Goal: Purchase product/service

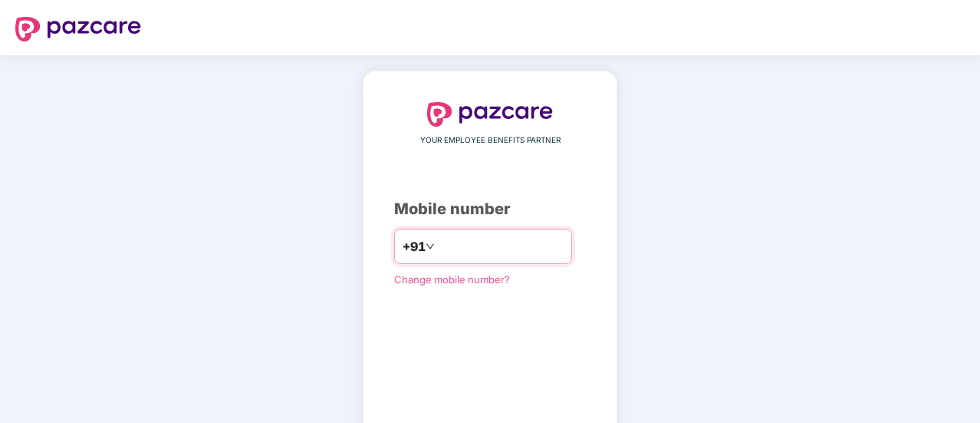
click at [495, 243] on input "number" at bounding box center [501, 246] width 126 height 25
type input "**********"
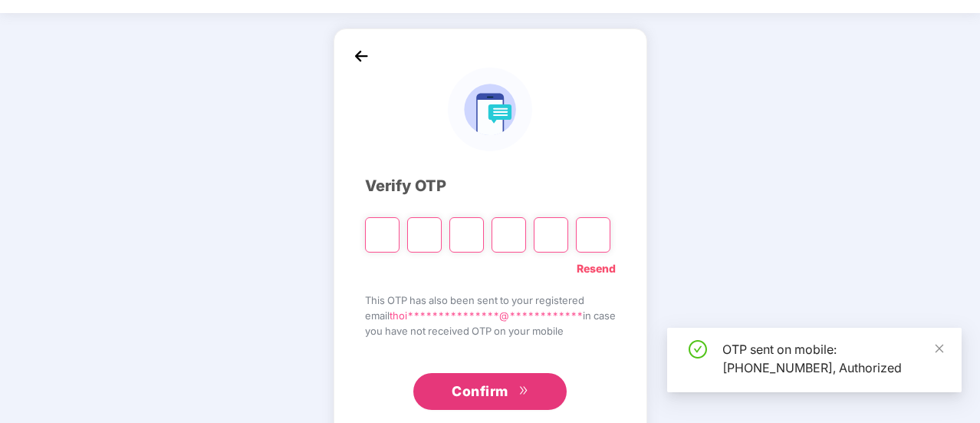
scroll to position [77, 0]
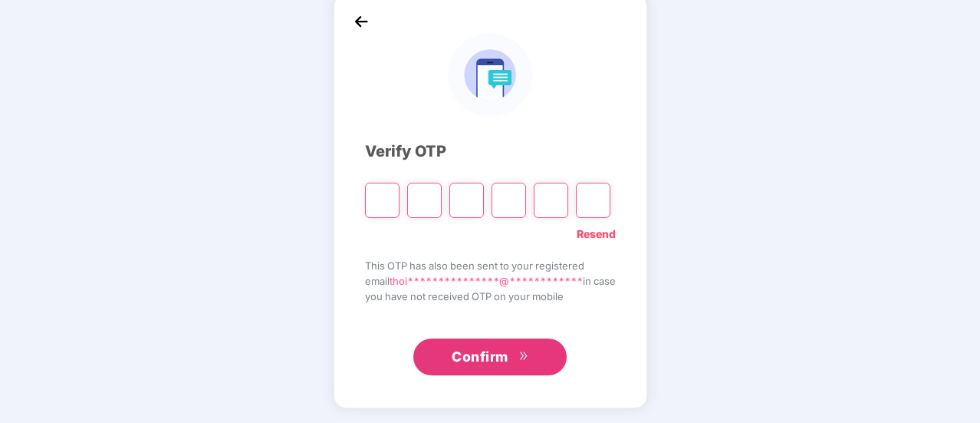
type input "*"
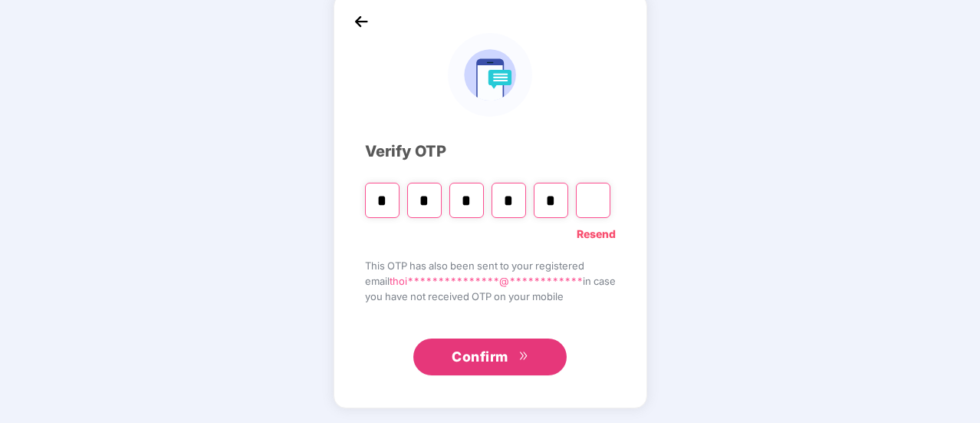
type input "*"
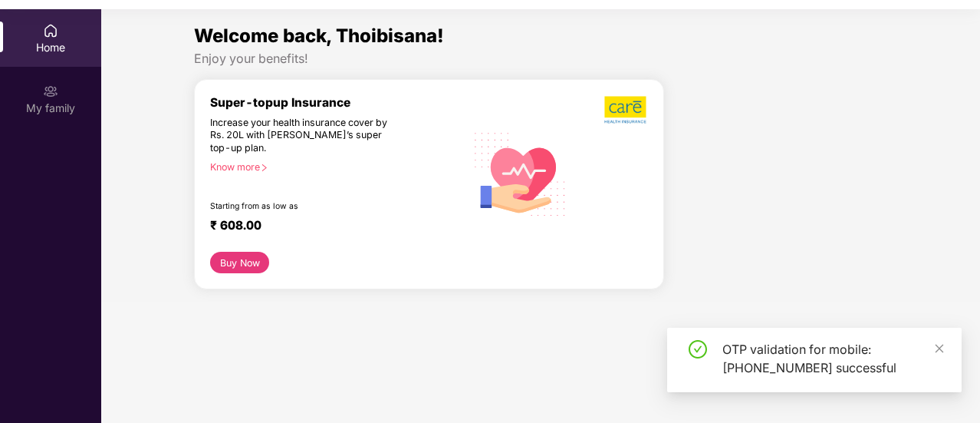
scroll to position [0, 0]
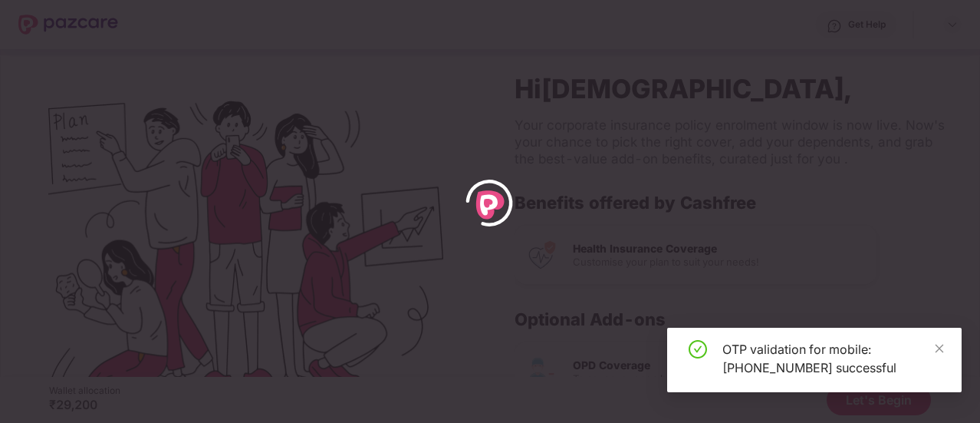
click at [951, 329] on div "OTP validation for mobile: [PHONE_NUMBER] successful" at bounding box center [814, 359] width 294 height 64
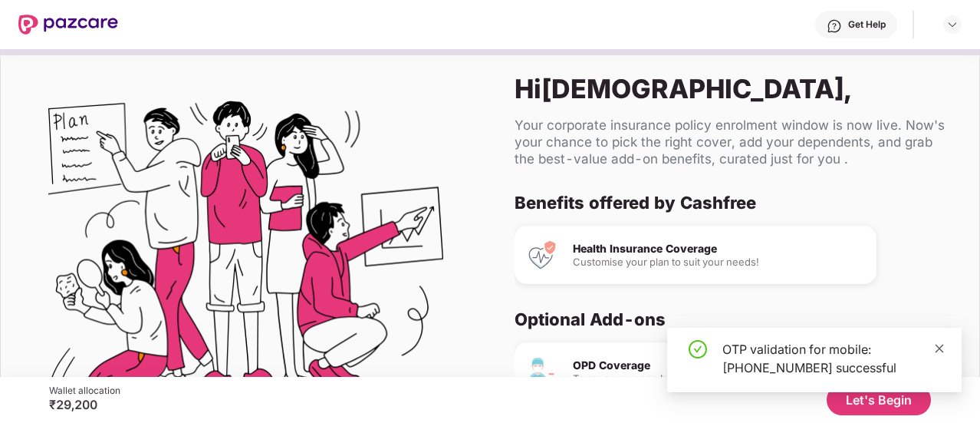
click at [942, 354] on span at bounding box center [939, 347] width 11 height 13
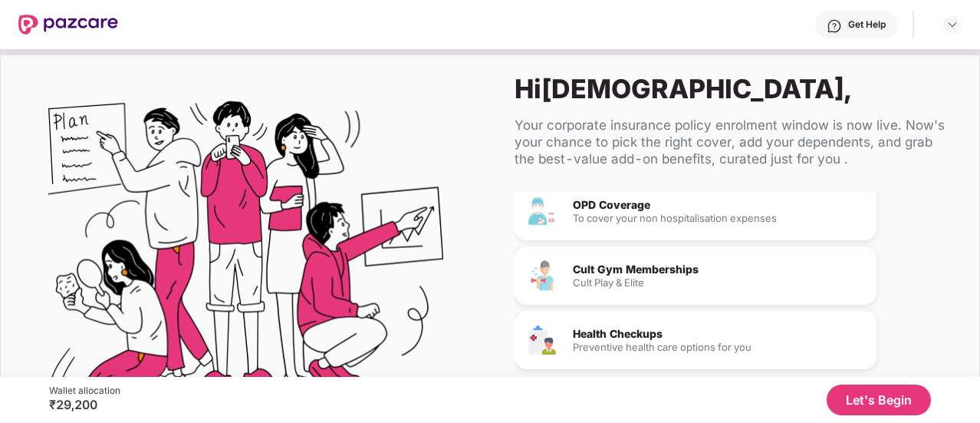
scroll to position [94, 0]
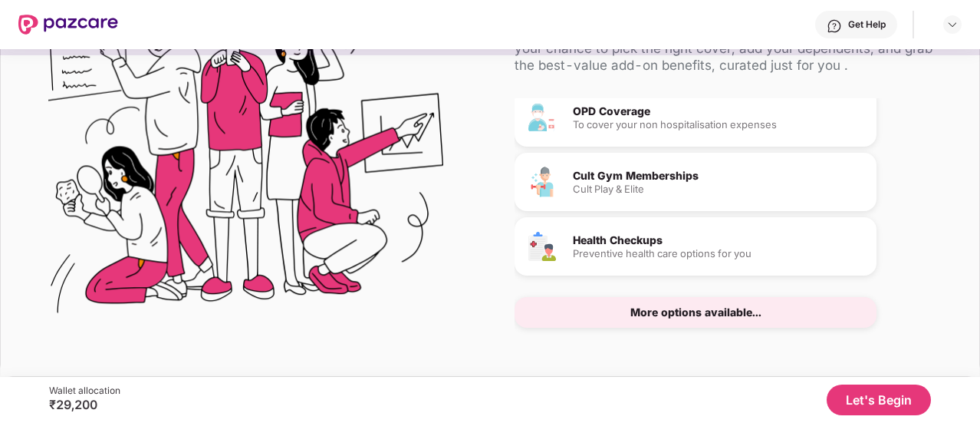
click at [867, 396] on button "Let's Begin" at bounding box center [879, 399] width 104 height 31
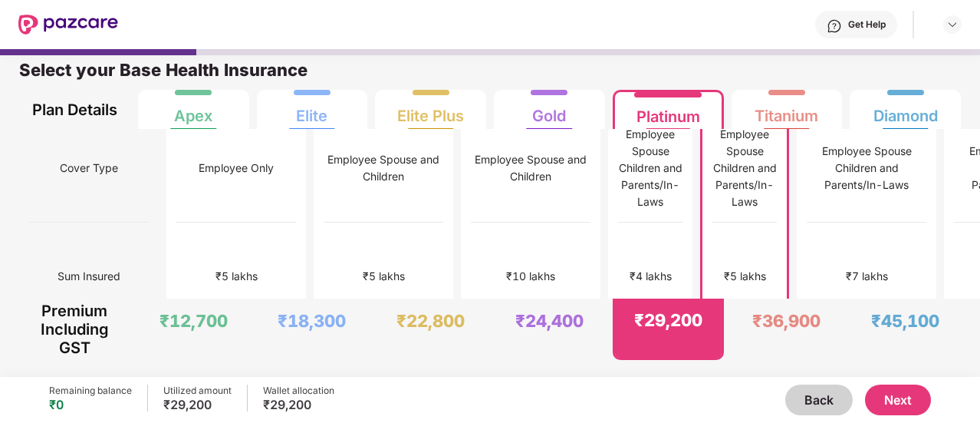
scroll to position [15, 0]
click at [619, 222] on div "₹4 lakhs" at bounding box center [651, 276] width 64 height 108
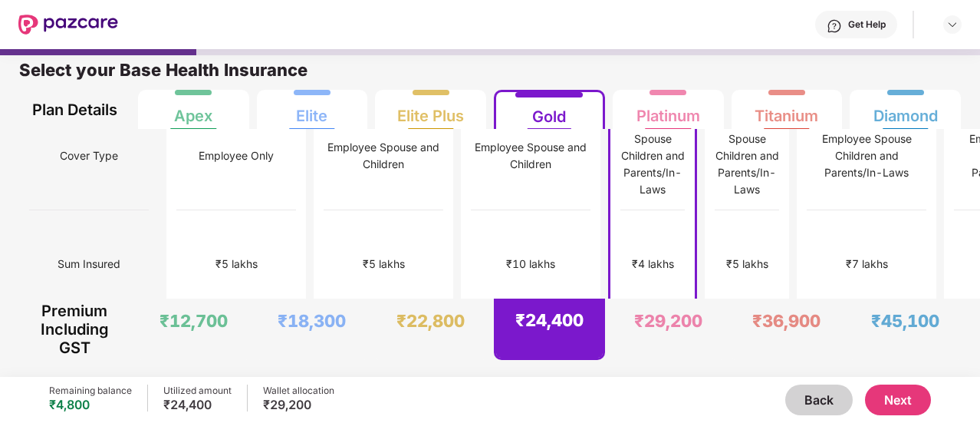
scroll to position [0, 0]
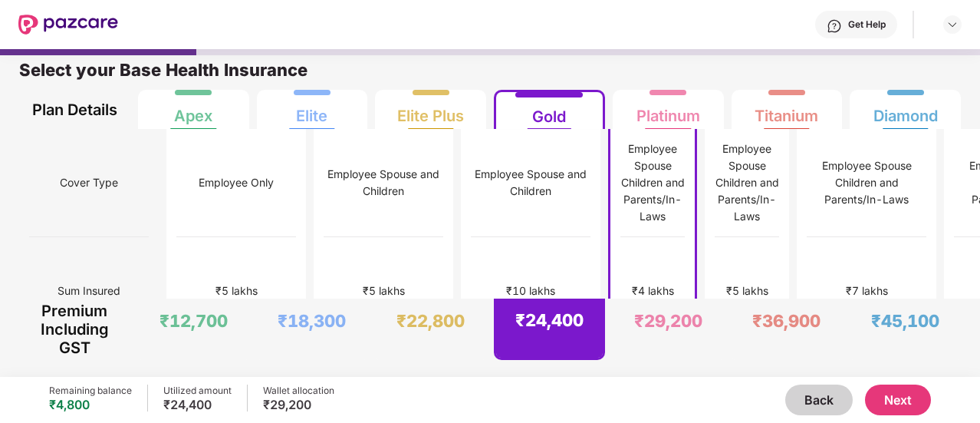
click at [901, 403] on button "Next" at bounding box center [898, 399] width 66 height 31
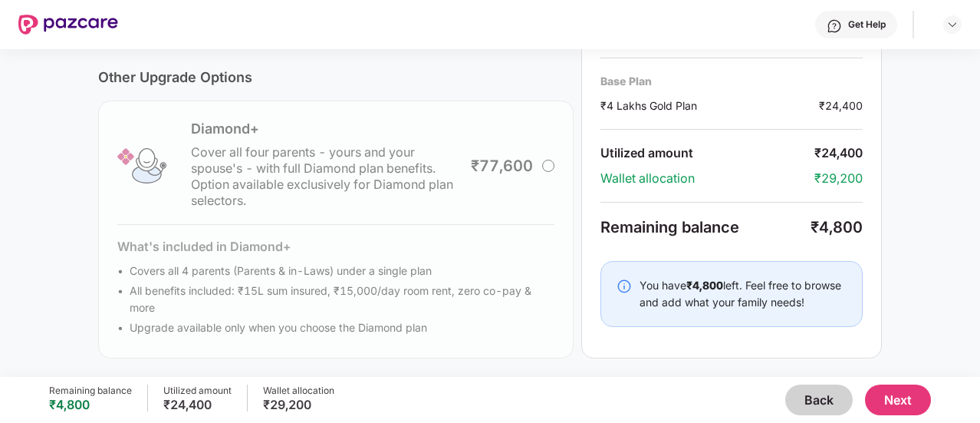
scroll to position [581, 0]
click at [799, 403] on button "Back" at bounding box center [818, 399] width 67 height 31
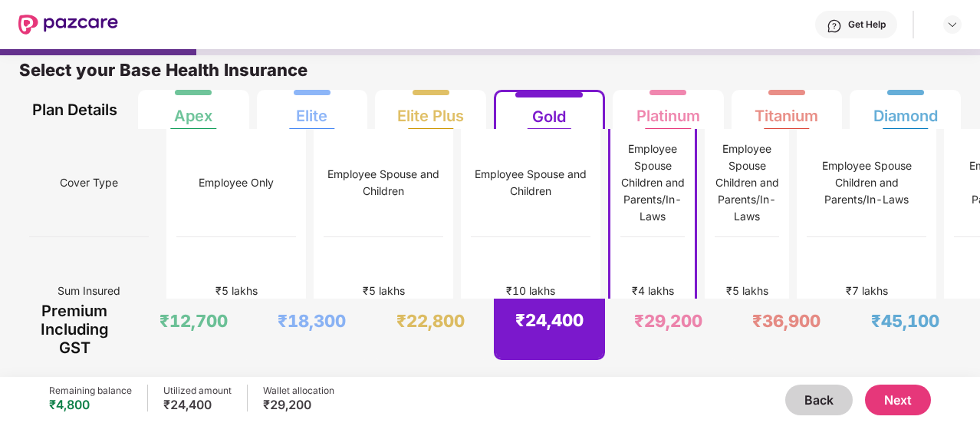
click at [799, 403] on button "Back" at bounding box center [818, 399] width 67 height 31
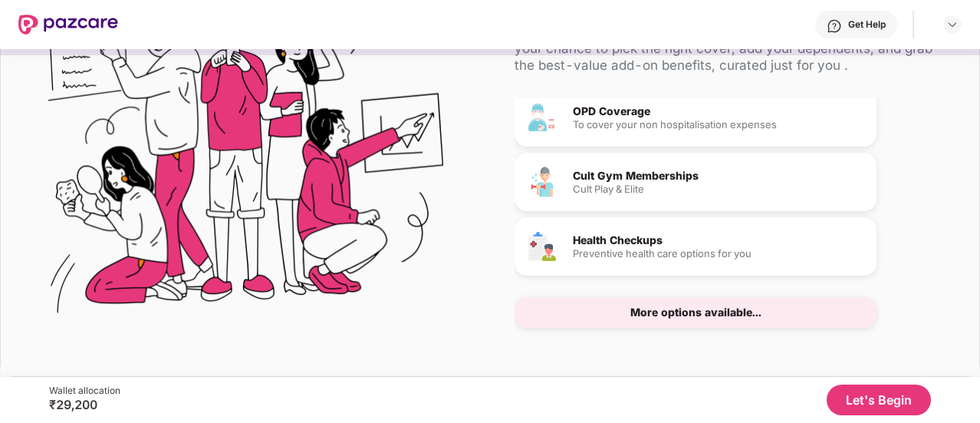
scroll to position [160, 0]
click at [656, 187] on div "Cult Play & Elite" at bounding box center [718, 189] width 291 height 10
click at [696, 312] on div "More options available..." at bounding box center [695, 312] width 131 height 11
click at [858, 392] on button "Let's Begin" at bounding box center [879, 399] width 104 height 31
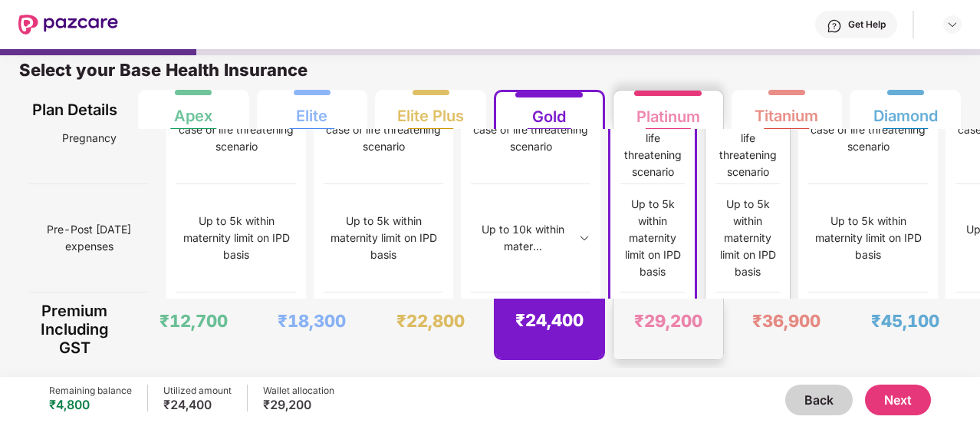
scroll to position [1503, 0]
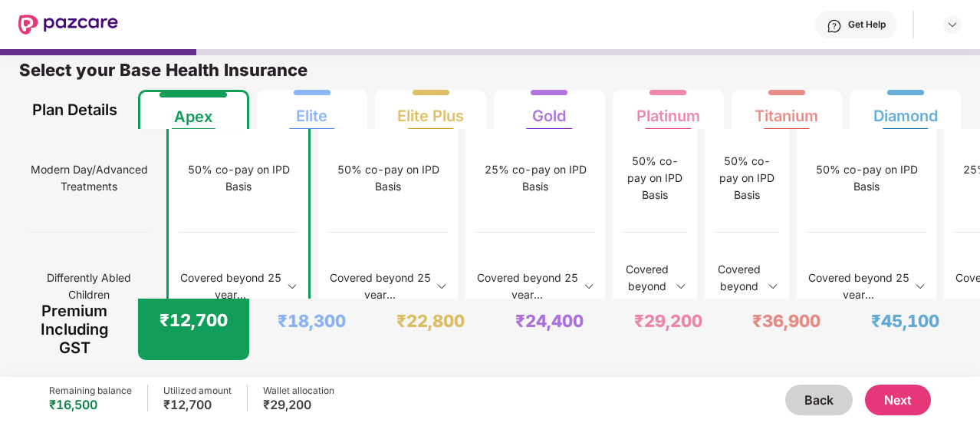
scroll to position [2105, 0]
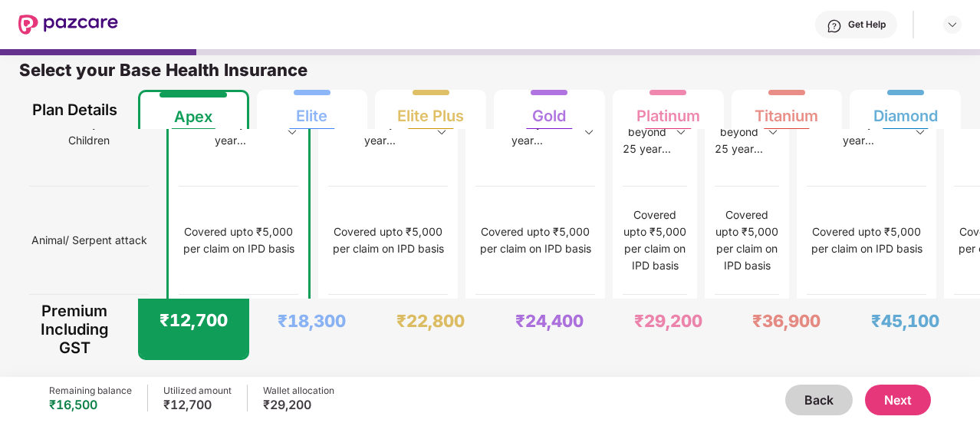
click at [912, 394] on button "Next" at bounding box center [898, 399] width 66 height 31
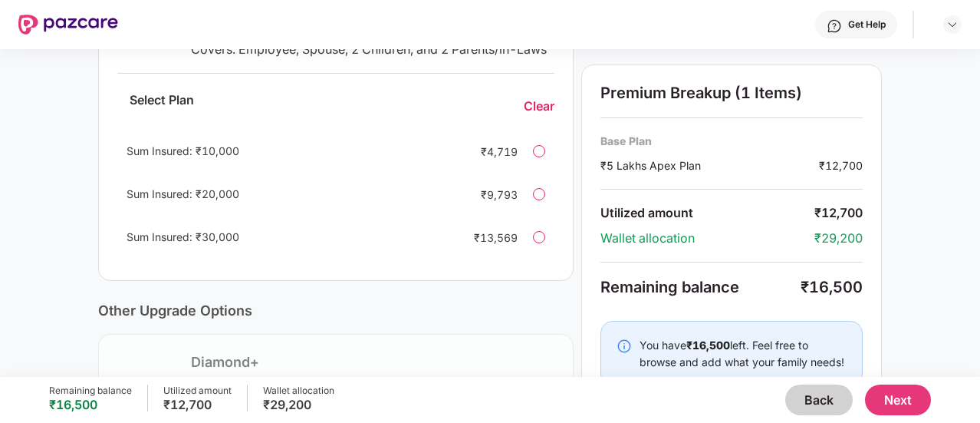
scroll to position [336, 0]
click at [903, 393] on button "Next" at bounding box center [898, 399] width 66 height 31
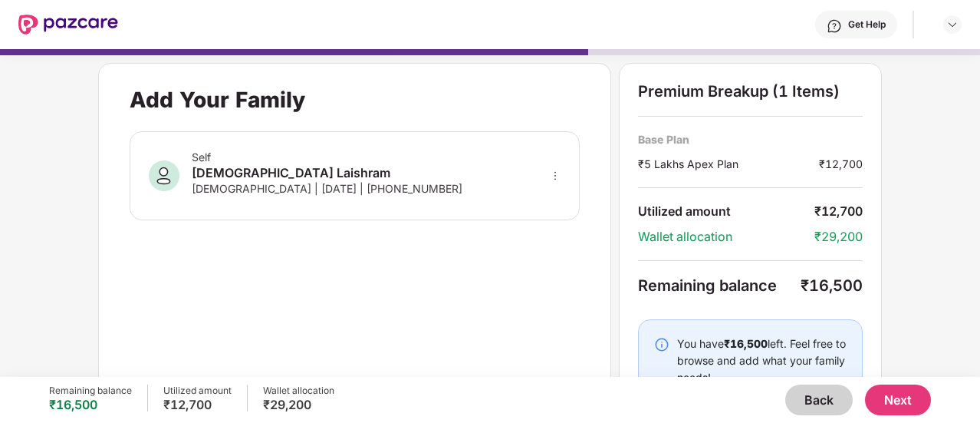
scroll to position [0, 0]
click at [558, 174] on icon "more" at bounding box center [555, 175] width 11 height 11
click at [572, 271] on div "Add Your Family Self Thoibisana Laishram [DEMOGRAPHIC_DATA] | [DATE] | [PHONE_N…" at bounding box center [354, 248] width 513 height 370
click at [912, 394] on button "Next" at bounding box center [898, 399] width 66 height 31
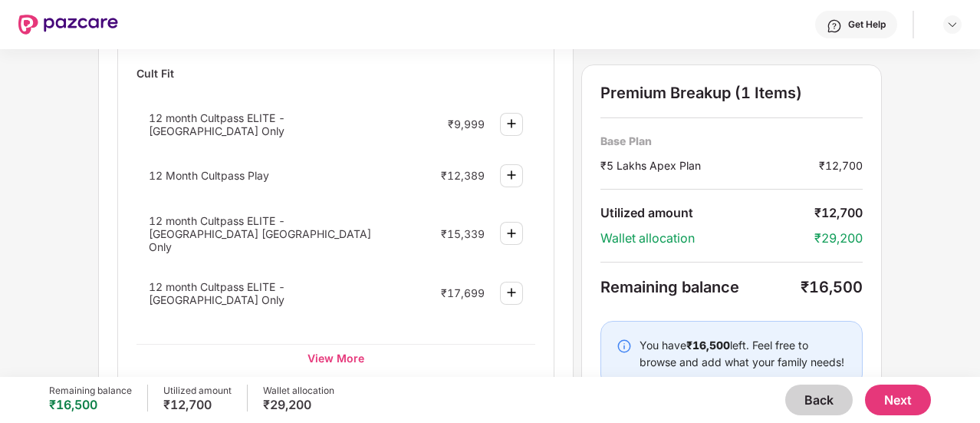
scroll to position [710, 0]
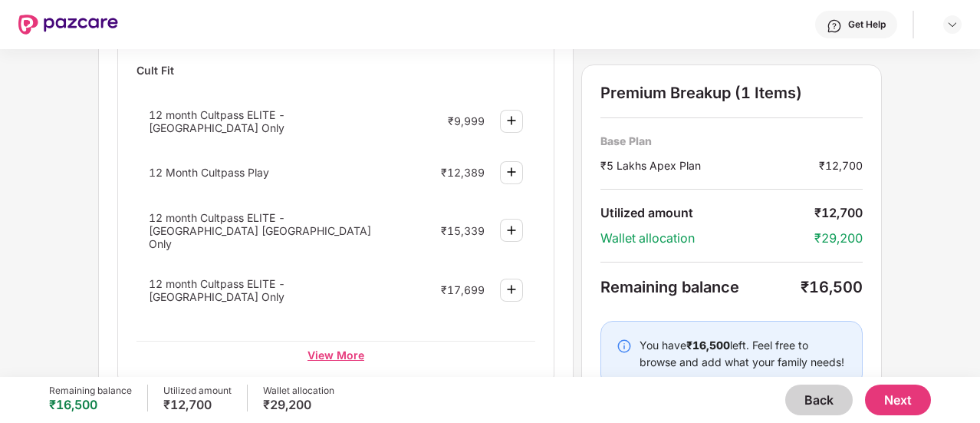
click at [338, 341] on div "View More" at bounding box center [336, 355] width 399 height 28
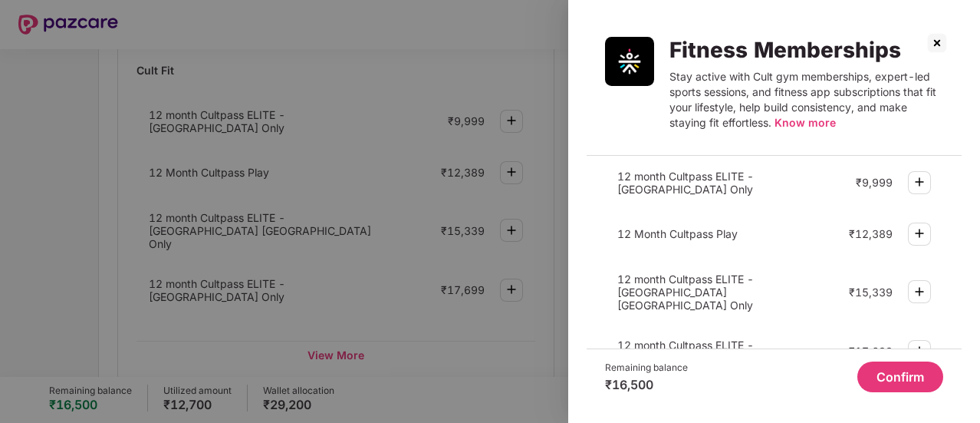
scroll to position [57, 0]
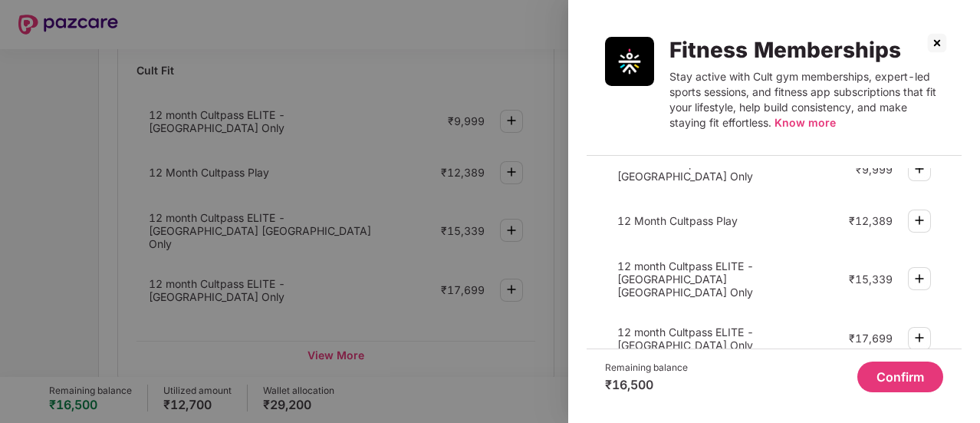
click at [915, 217] on img at bounding box center [919, 220] width 18 height 18
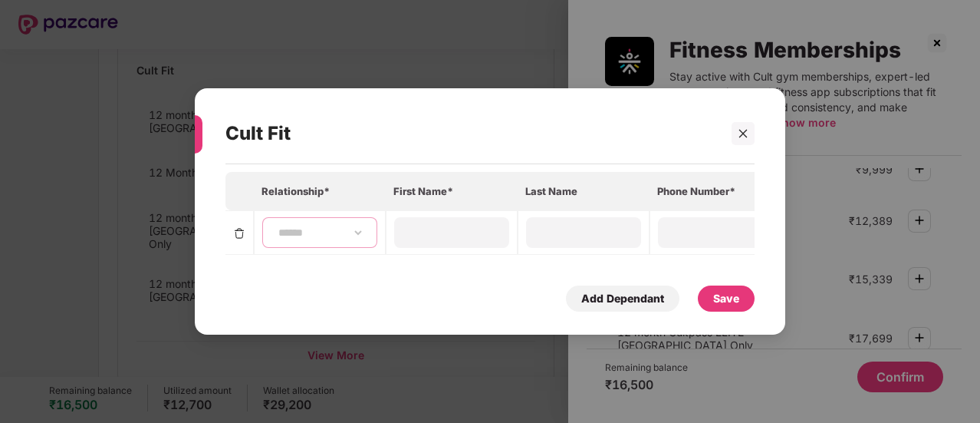
click at [347, 232] on select "**********" at bounding box center [319, 232] width 89 height 12
select select "******"
click at [275, 226] on select "**********" at bounding box center [319, 232] width 89 height 12
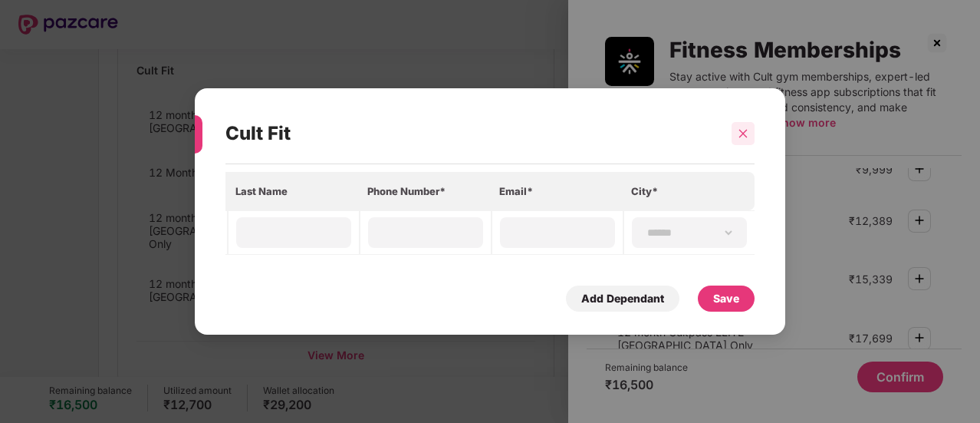
click at [746, 123] on div at bounding box center [743, 133] width 23 height 23
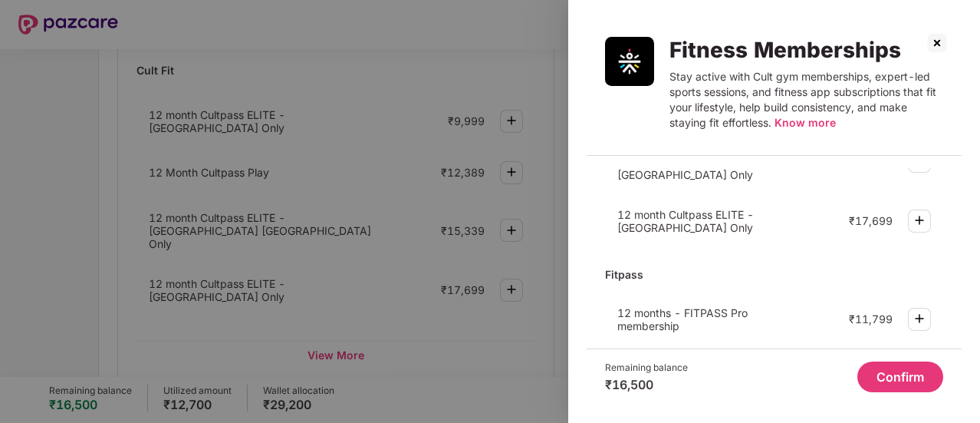
scroll to position [187, 0]
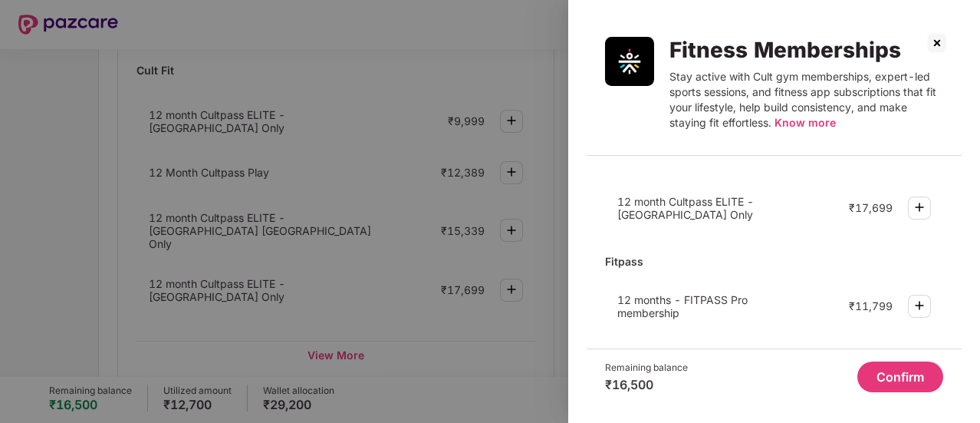
click at [926, 49] on img at bounding box center [937, 43] width 25 height 25
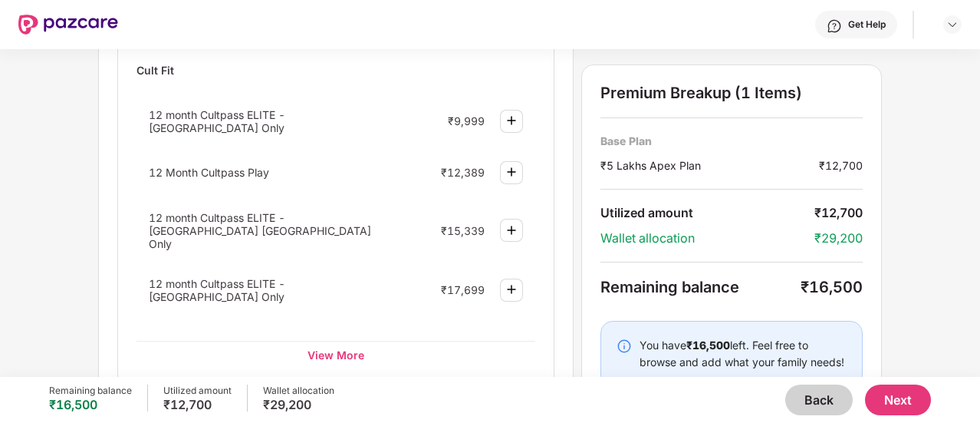
click at [361, 173] on div "12 Month Cultpass Play ₹12,389" at bounding box center [336, 172] width 399 height 41
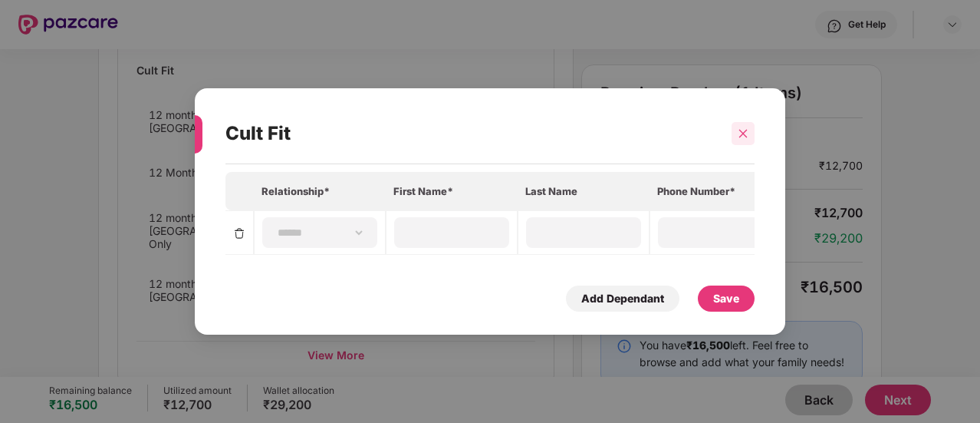
click at [748, 129] on icon "close" at bounding box center [743, 133] width 11 height 11
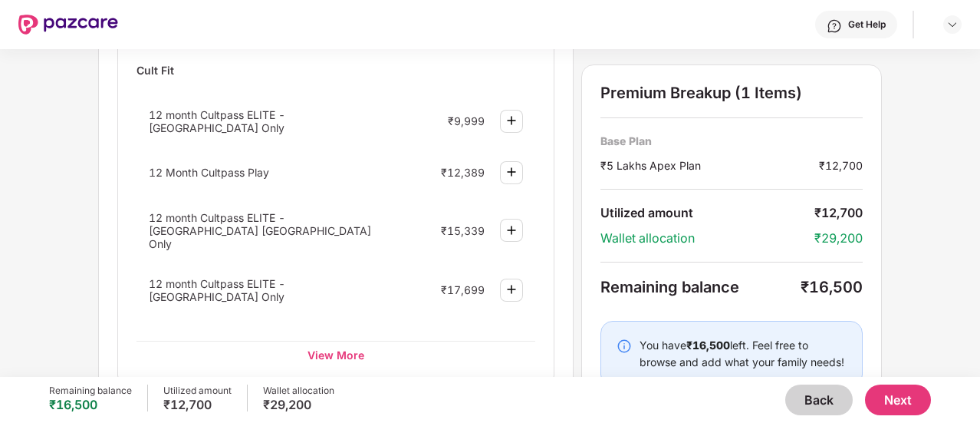
click at [818, 411] on button "Back" at bounding box center [818, 399] width 67 height 31
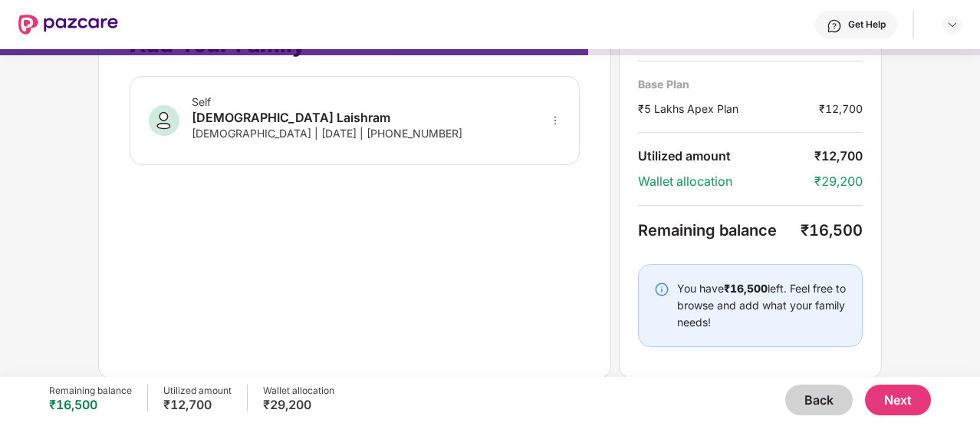
click at [818, 411] on button "Back" at bounding box center [818, 399] width 67 height 31
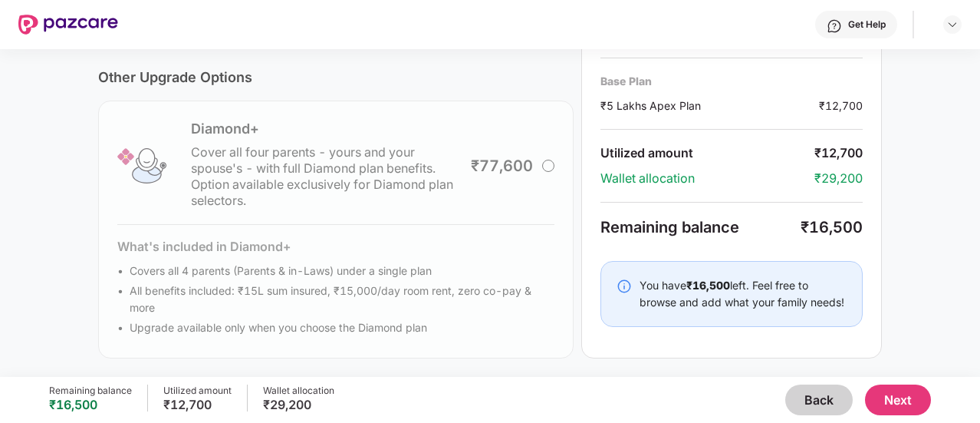
click at [818, 411] on button "Back" at bounding box center [818, 399] width 67 height 31
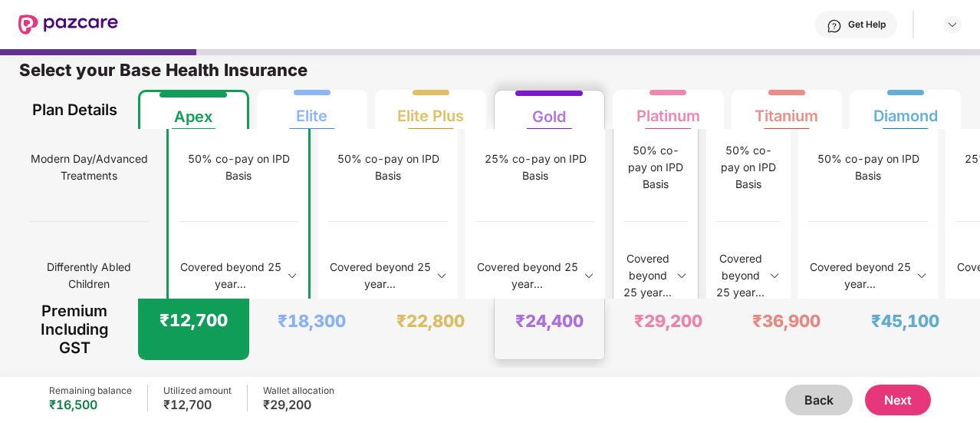
scroll to position [2105, 0]
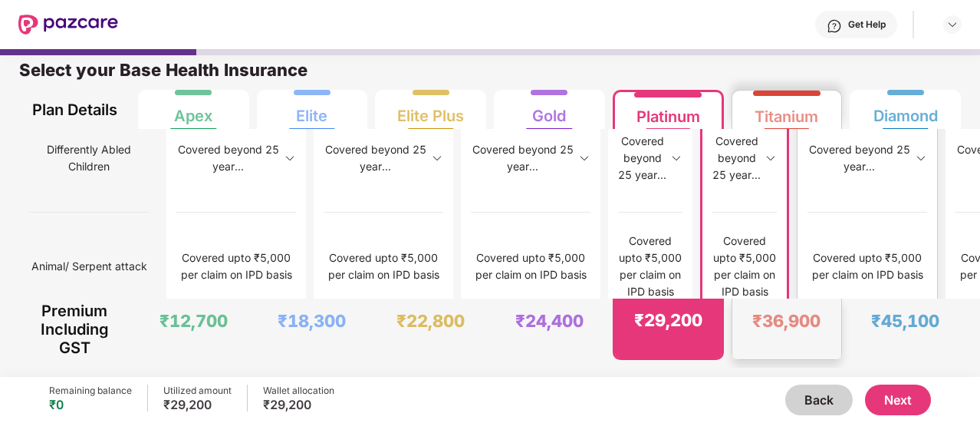
scroll to position [2076, 0]
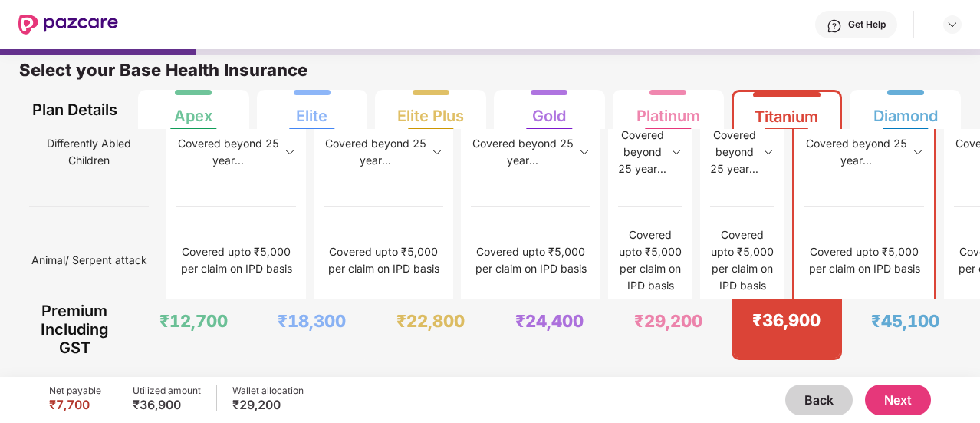
scroll to position [2105, 0]
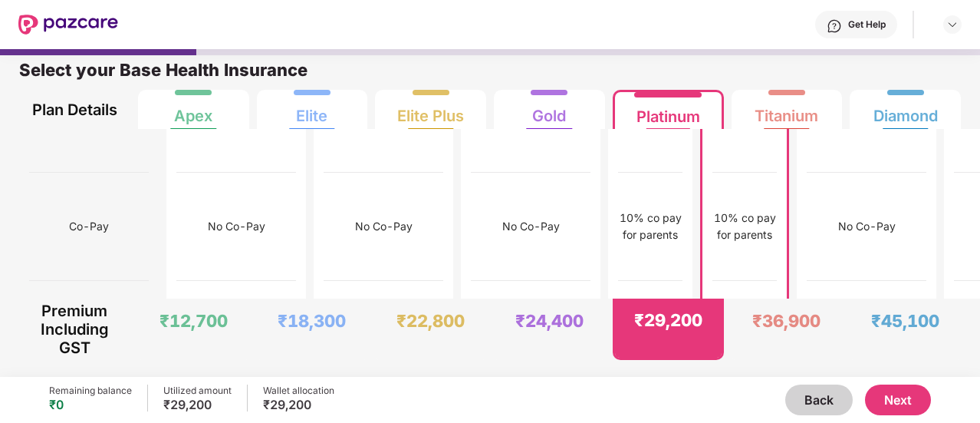
scroll to position [173, 0]
click at [619, 209] on div "10% co pay for parents" at bounding box center [651, 226] width 64 height 34
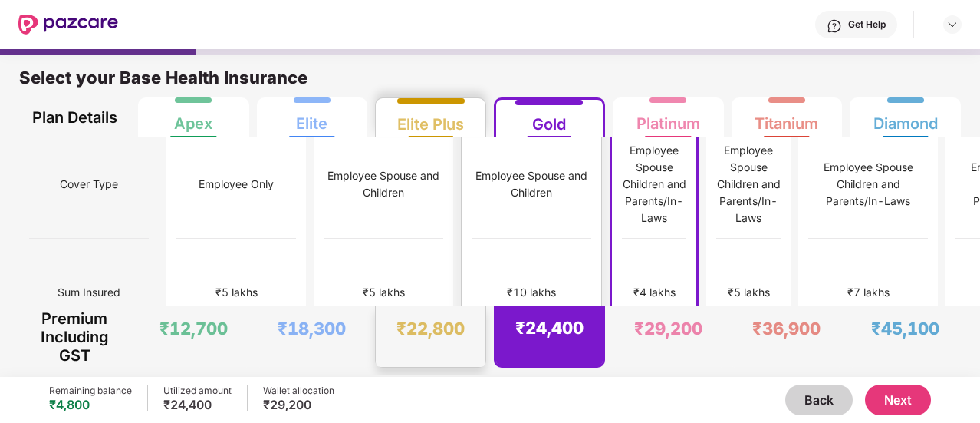
scroll to position [0, 0]
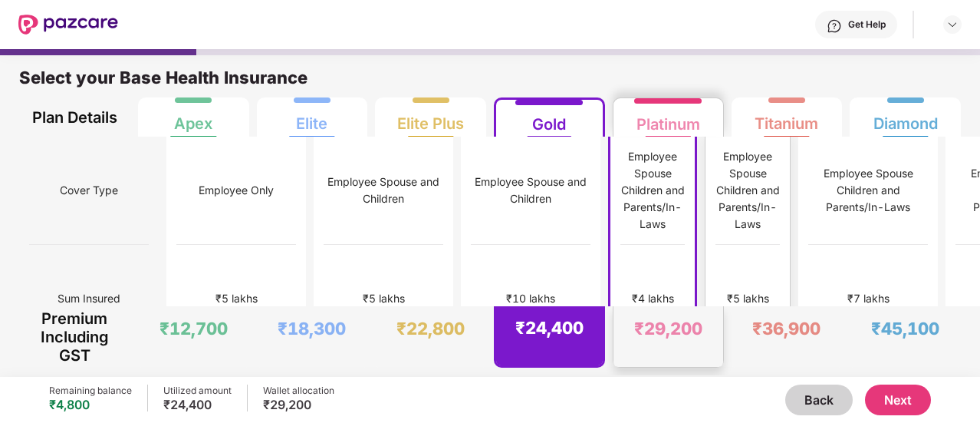
click at [716, 186] on div "Employee Spouse Children and Parents/In-Laws" at bounding box center [748, 190] width 64 height 84
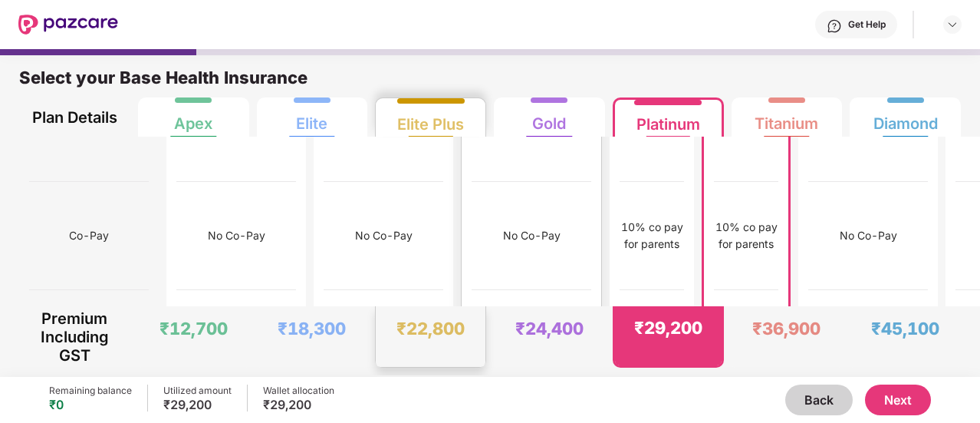
scroll to position [172, 0]
click at [472, 289] on div "₹15,000" at bounding box center [532, 343] width 120 height 108
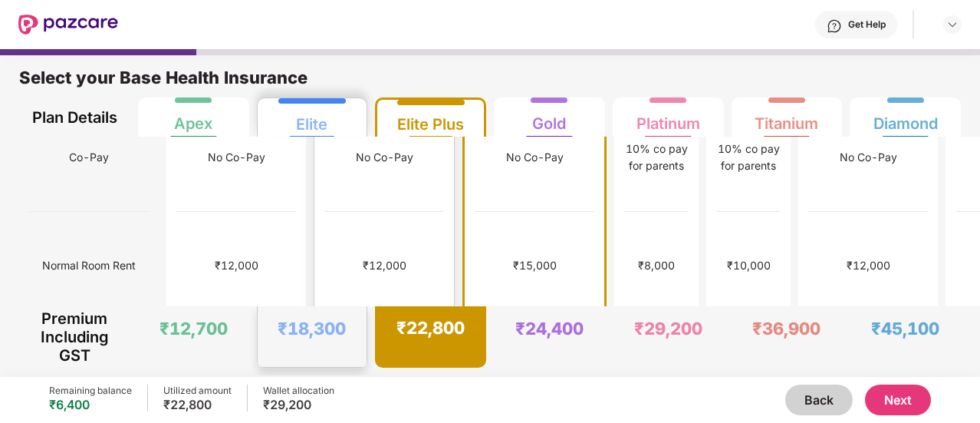
scroll to position [250, 0]
click at [324, 241] on div "₹12,000" at bounding box center [384, 265] width 120 height 108
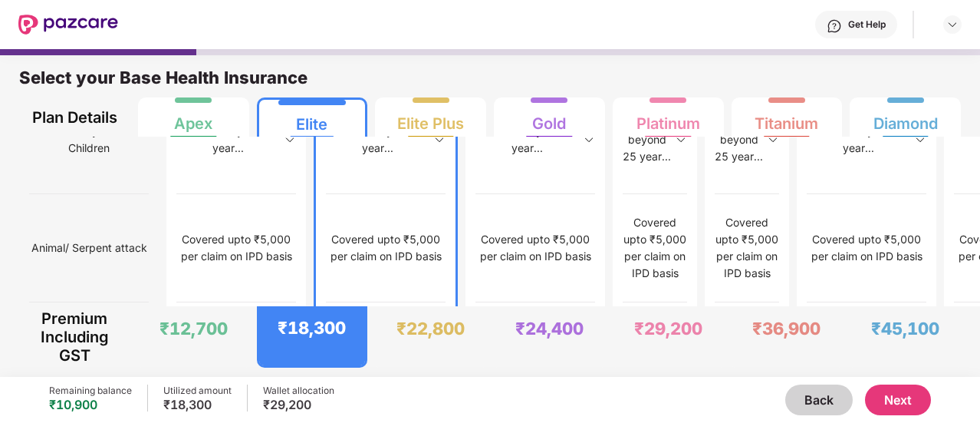
scroll to position [8, 0]
